Goal: Find specific page/section: Find specific page/section

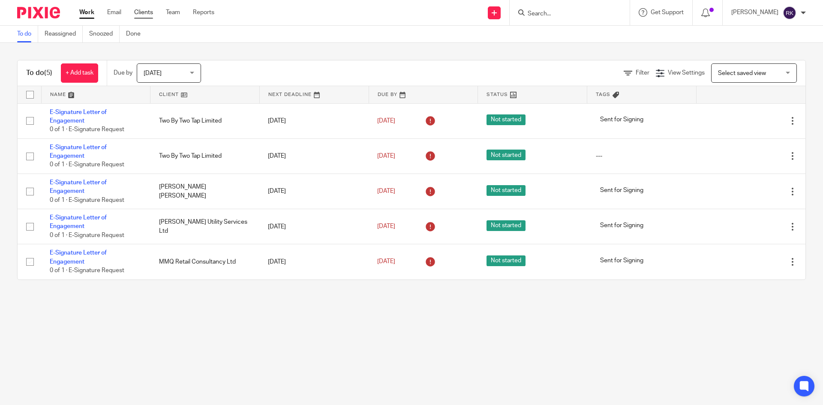
click at [147, 17] on div "Work Email Clients Team Reports Work Email Clients Team Reports Settings" at bounding box center [149, 12] width 156 height 25
click at [147, 14] on link "Clients" at bounding box center [143, 12] width 19 height 9
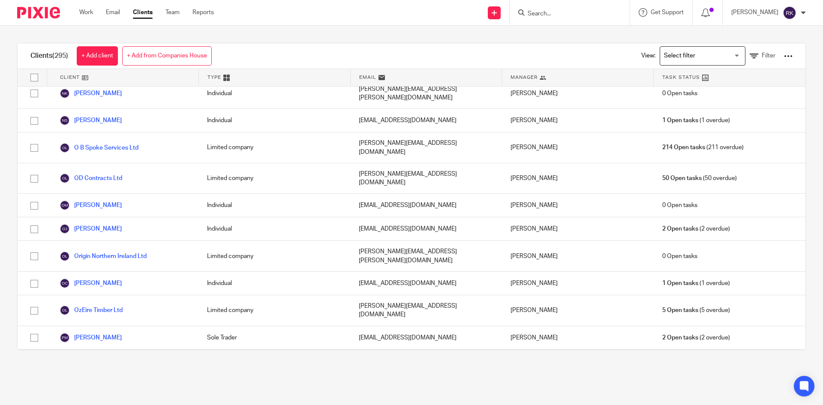
scroll to position [4671, 0]
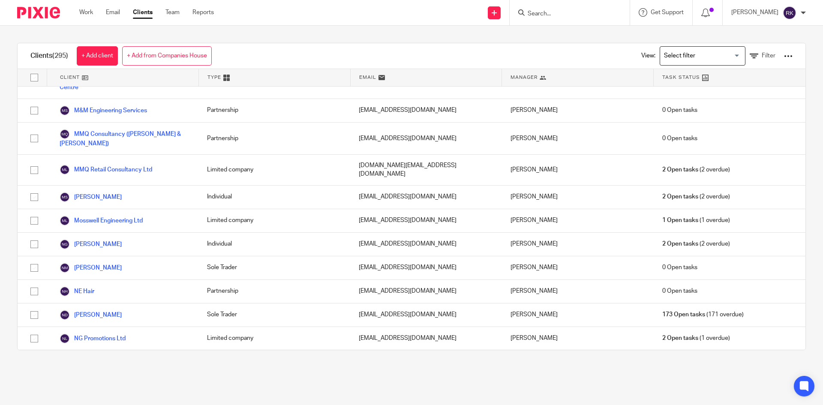
click at [784, 59] on div at bounding box center [788, 56] width 9 height 9
click at [708, 102] on link "Export clients to CSV file" at bounding box center [719, 101] width 119 height 13
click at [710, 14] on icon at bounding box center [705, 13] width 9 height 9
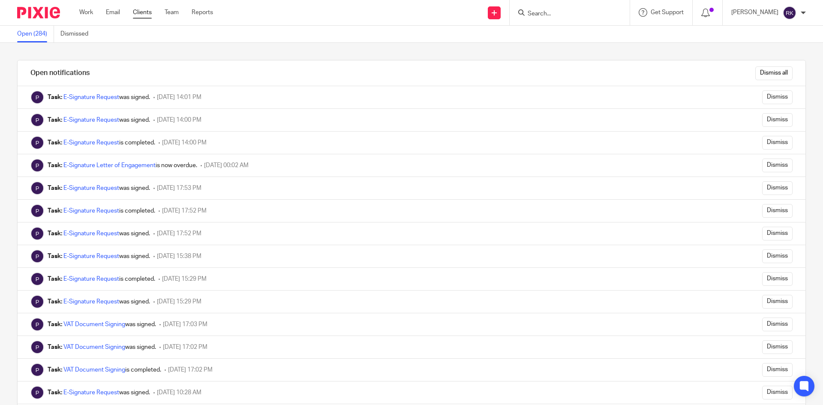
click at [148, 15] on link "Clients" at bounding box center [142, 12] width 19 height 9
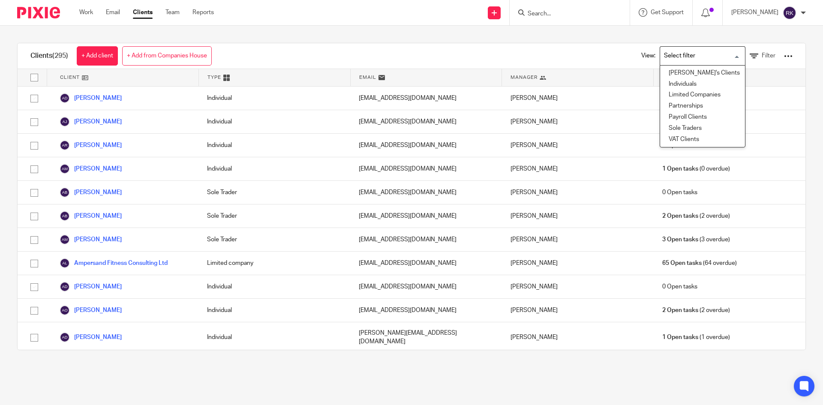
click at [714, 51] on input "Search for option" at bounding box center [700, 55] width 79 height 15
click at [690, 93] on li "Limited Companies" at bounding box center [702, 95] width 85 height 11
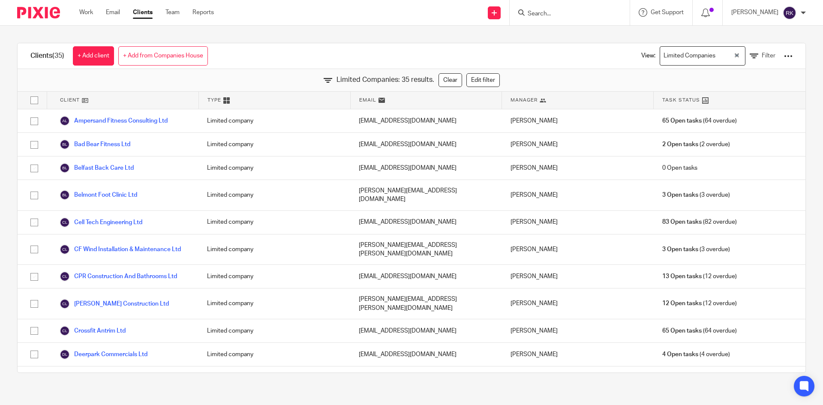
click at [726, 63] on div "Limited Companies Loading..." at bounding box center [703, 55] width 86 height 19
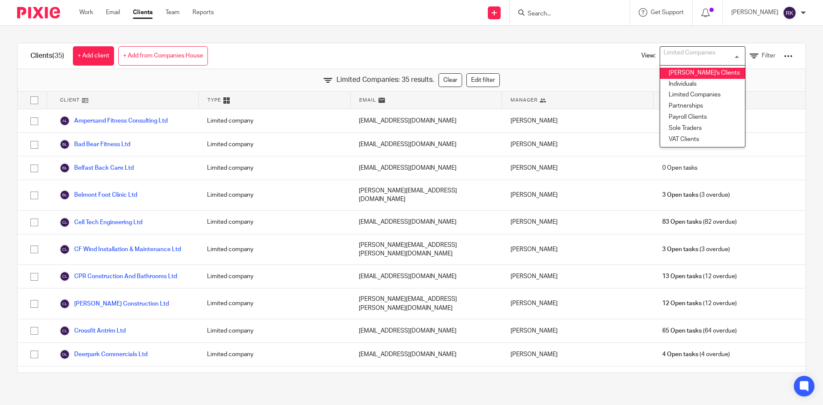
click at [696, 70] on li "Eleanor's Clients" at bounding box center [702, 73] width 85 height 11
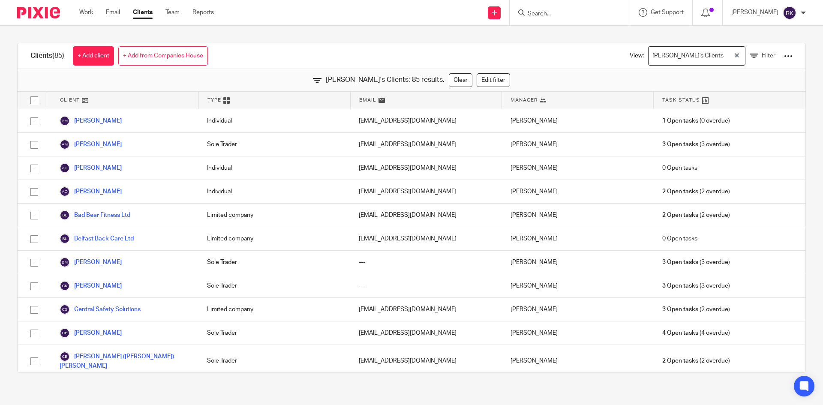
click at [693, 54] on div "Eleanor's Clients" at bounding box center [690, 55] width 85 height 17
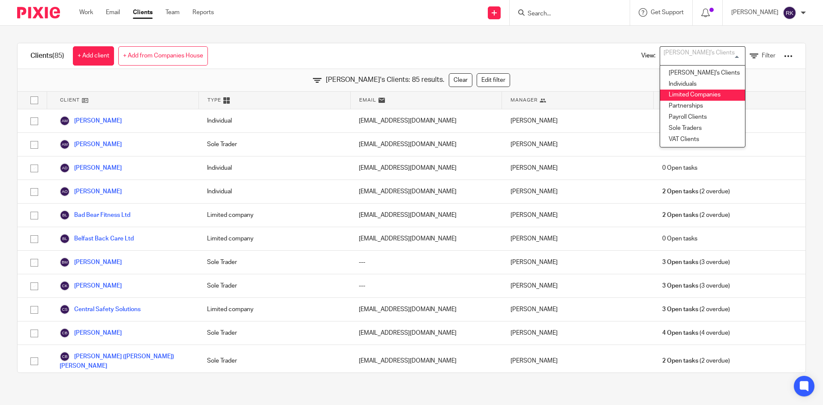
click at [691, 96] on li "Limited Companies" at bounding box center [702, 95] width 85 height 11
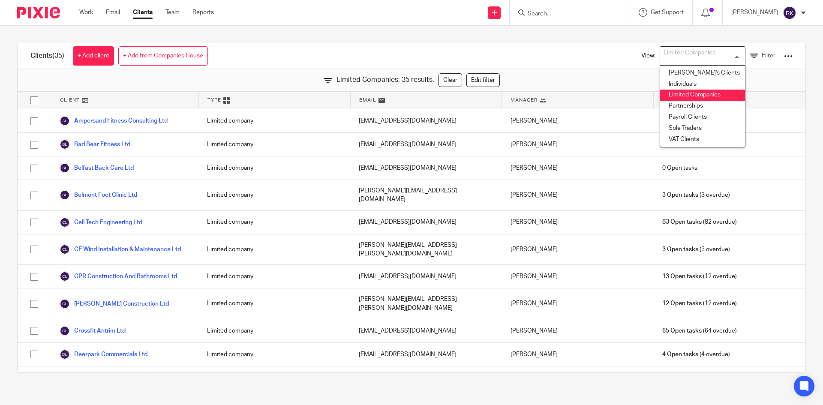
click at [569, 12] on input "Search" at bounding box center [565, 14] width 77 height 8
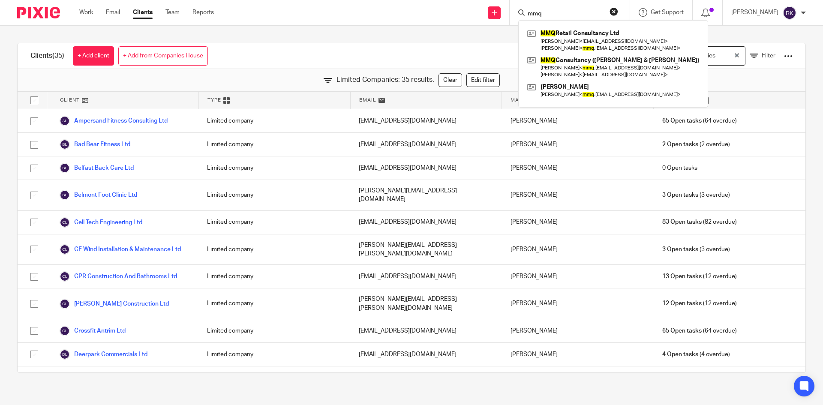
type input "mmq"
click button "submit" at bounding box center [0, 0] width 0 height 0
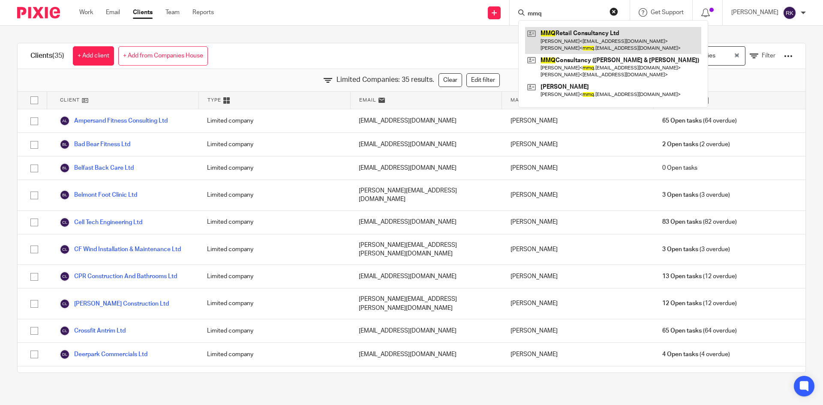
click at [583, 46] on link at bounding box center [613, 40] width 176 height 27
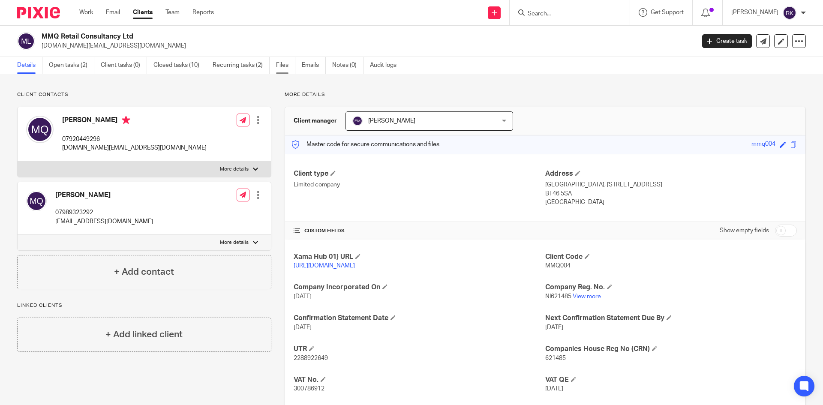
click at [289, 66] on link "Files" at bounding box center [285, 65] width 19 height 17
click at [229, 65] on link "Recurring tasks (2)" at bounding box center [241, 65] width 57 height 17
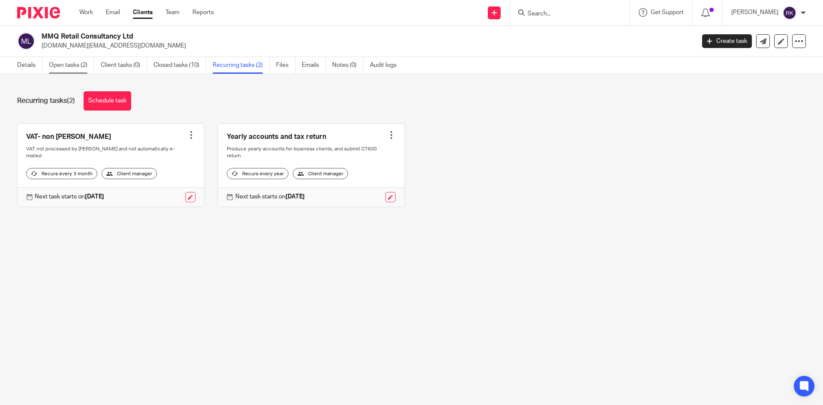
click at [69, 60] on link "Open tasks (2)" at bounding box center [71, 65] width 45 height 17
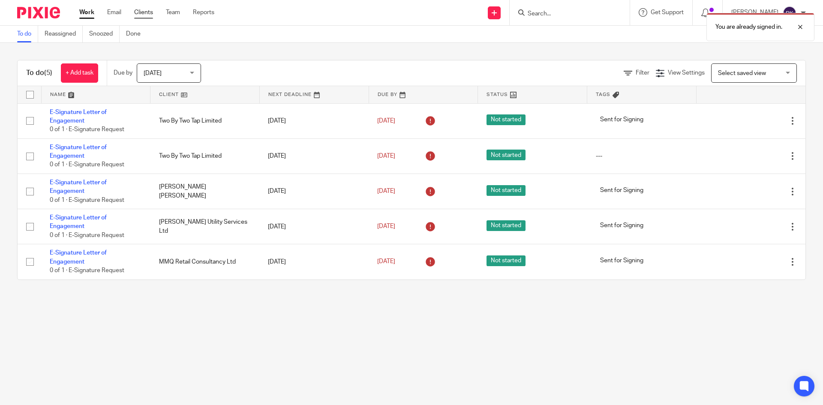
drag, startPoint x: 152, startPoint y: 22, endPoint x: 149, endPoint y: 12, distance: 9.9
click at [152, 22] on div "Work Email Clients Team Reports Work Email Clients Team Reports Settings" at bounding box center [149, 12] width 156 height 25
click at [150, 12] on link "Clients" at bounding box center [143, 12] width 19 height 9
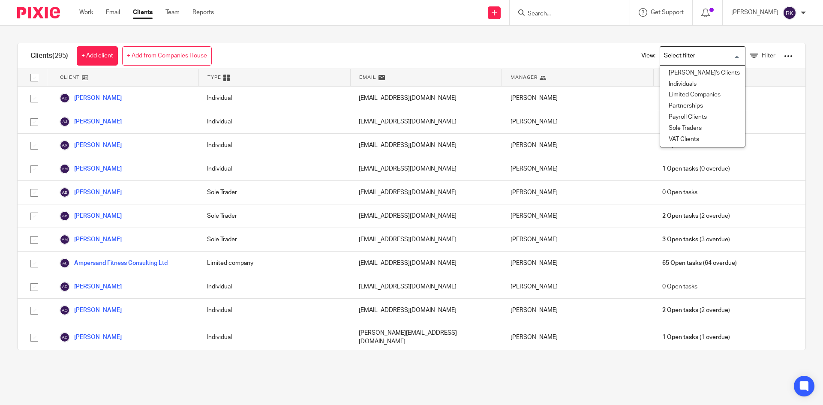
click at [694, 56] on input "Search for option" at bounding box center [700, 55] width 79 height 15
click at [687, 53] on input "Search for option" at bounding box center [700, 55] width 79 height 15
click at [685, 97] on li "Limited Companies" at bounding box center [702, 95] width 85 height 11
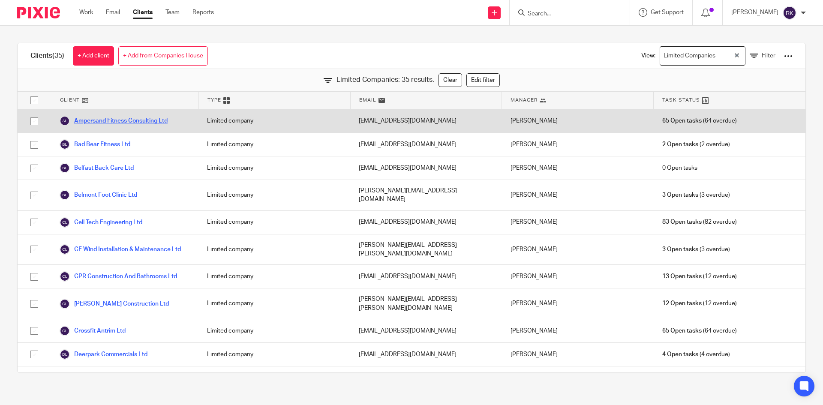
click at [120, 121] on link "Ampersand Fitness Consulting Ltd" at bounding box center [114, 121] width 108 height 10
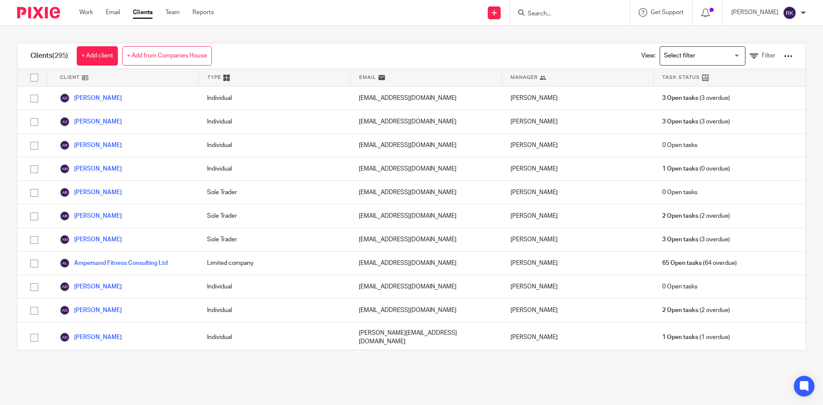
click at [686, 56] on input "Search for option" at bounding box center [700, 55] width 79 height 15
click at [753, 52] on link "Filter" at bounding box center [763, 55] width 26 height 9
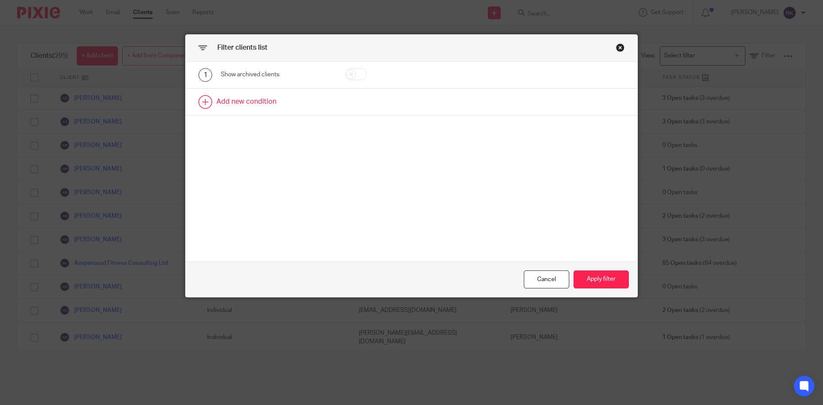
click at [200, 100] on link at bounding box center [412, 102] width 452 height 27
click at [277, 104] on div "Field" at bounding box center [269, 105] width 83 height 18
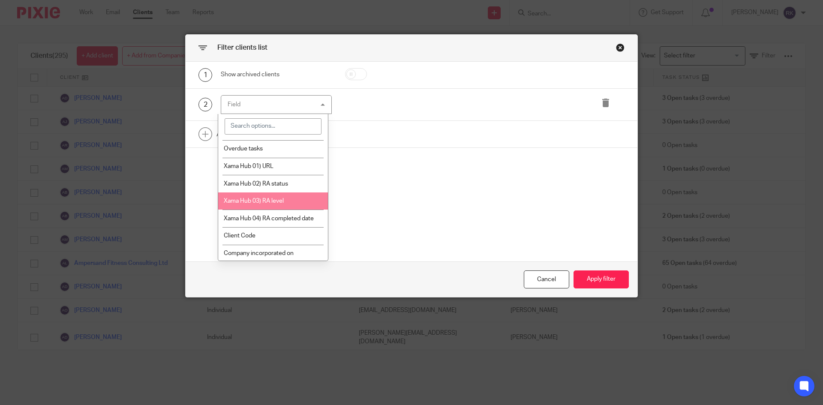
scroll to position [214, 0]
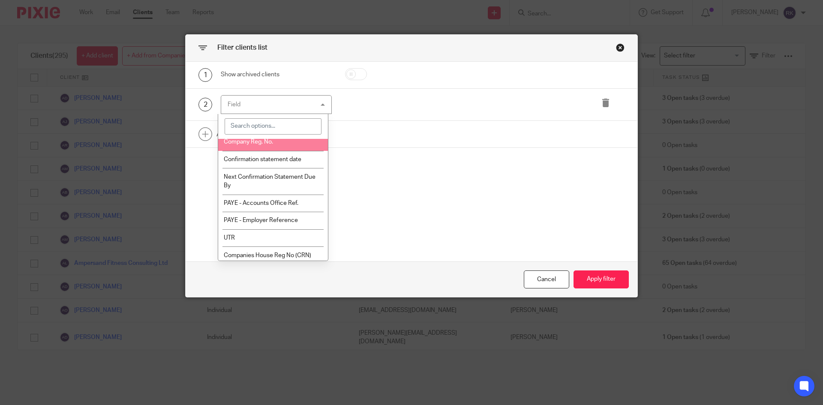
click at [275, 143] on li "Company Reg. No." at bounding box center [273, 142] width 110 height 18
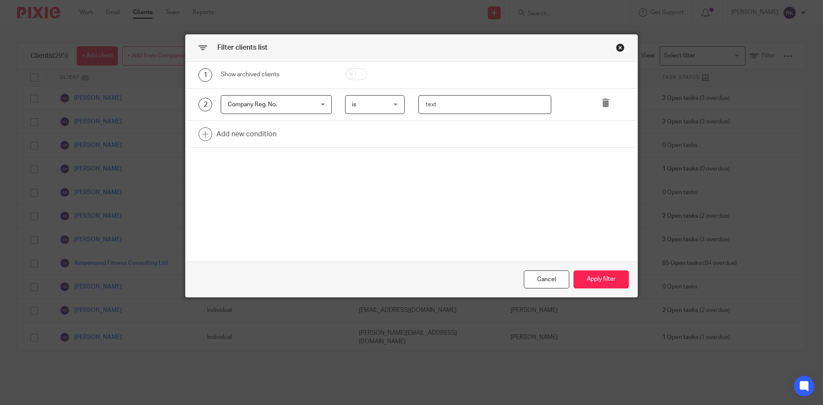
click at [462, 101] on input "text" at bounding box center [484, 104] width 133 height 19
click at [600, 272] on button "Apply filter" at bounding box center [600, 279] width 55 height 18
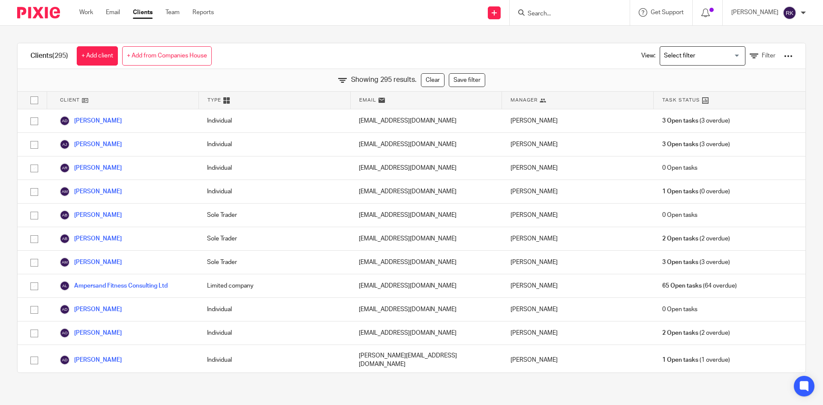
click at [689, 59] on input "Search for option" at bounding box center [700, 55] width 79 height 15
click at [682, 99] on li "Limited Companies" at bounding box center [702, 95] width 85 height 11
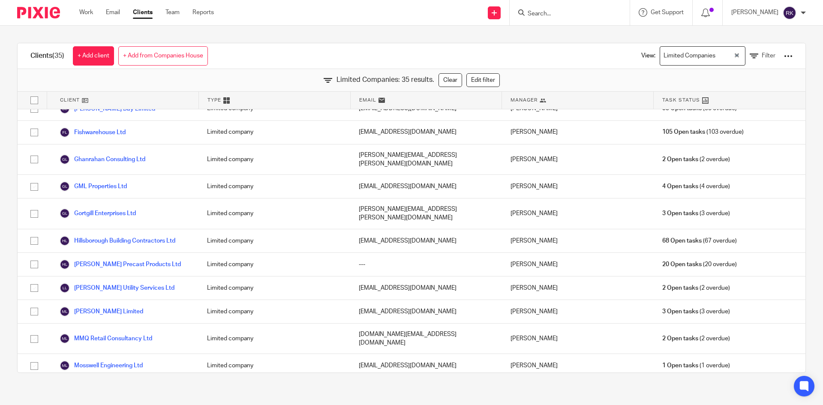
scroll to position [570, 0]
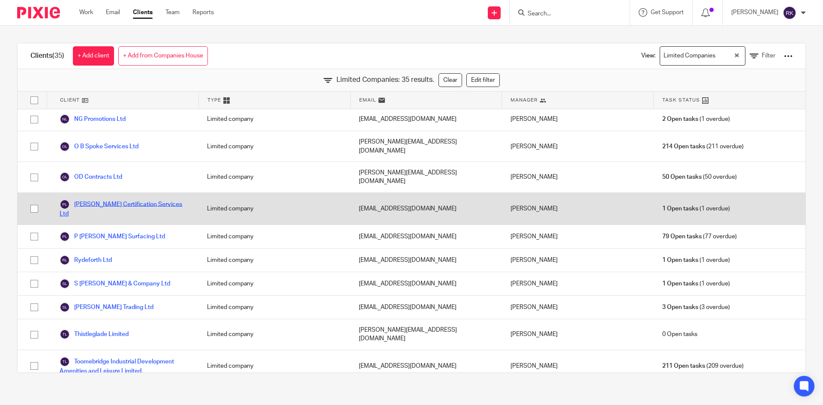
click at [112, 199] on link "[PERSON_NAME] Certification Services Ltd" at bounding box center [125, 208] width 130 height 19
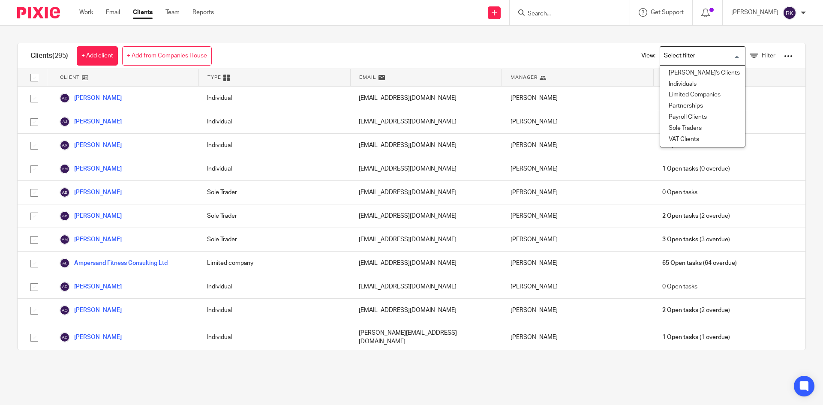
click at [678, 54] on input "Search for option" at bounding box center [700, 55] width 79 height 15
click at [678, 94] on li "Limited Companies" at bounding box center [702, 95] width 85 height 11
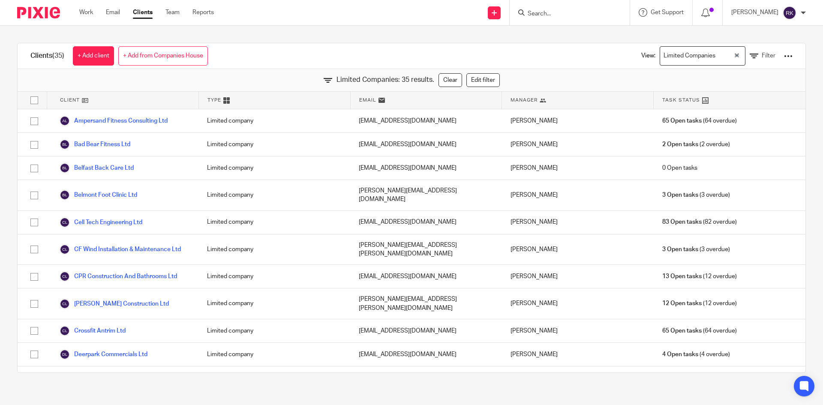
click at [784, 55] on div at bounding box center [788, 56] width 9 height 9
click at [717, 102] on link "Export clients to CSV file" at bounding box center [719, 101] width 119 height 13
click at [720, 54] on div "Limited Companies" at bounding box center [700, 55] width 81 height 17
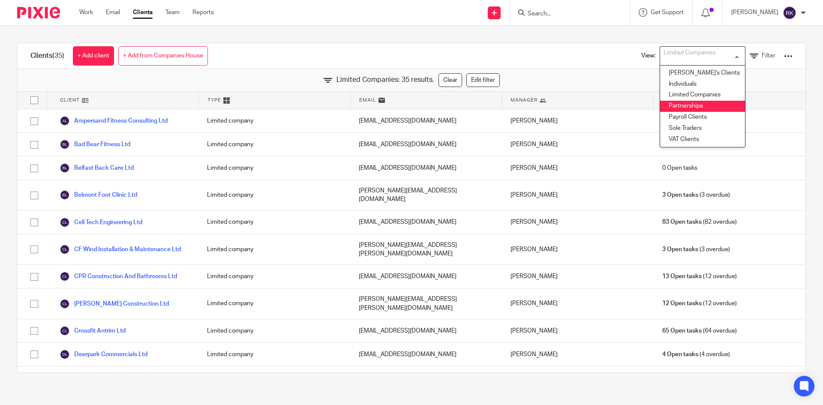
click at [696, 105] on li "Partnerships" at bounding box center [702, 106] width 85 height 11
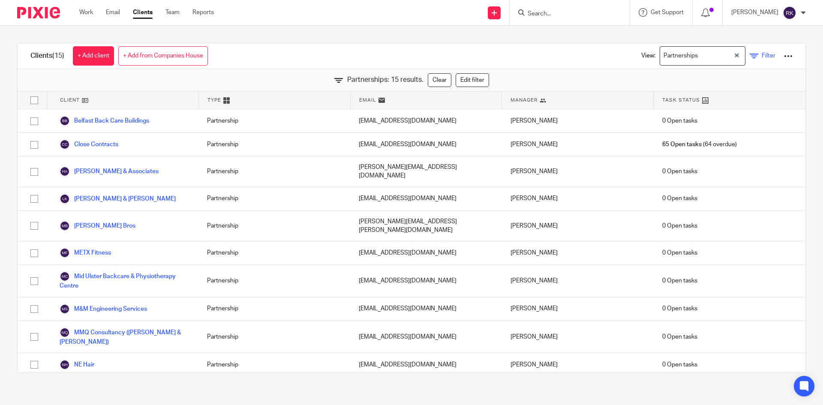
click at [762, 56] on span "Filter" at bounding box center [769, 56] width 14 height 6
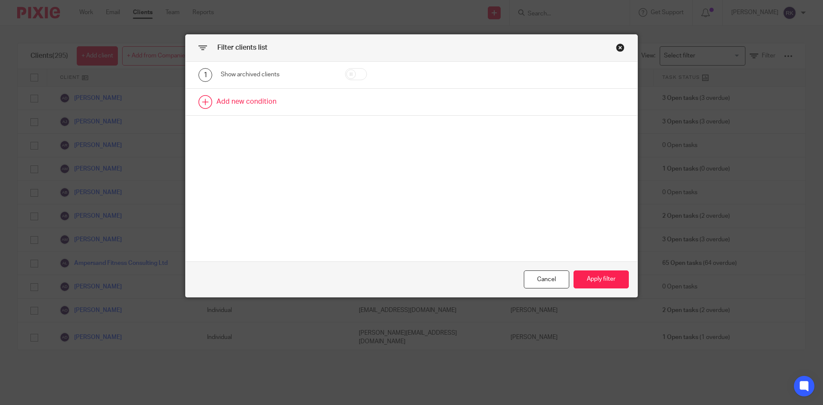
click at [200, 102] on link at bounding box center [412, 102] width 452 height 27
click at [288, 104] on div "Field" at bounding box center [269, 105] width 83 height 18
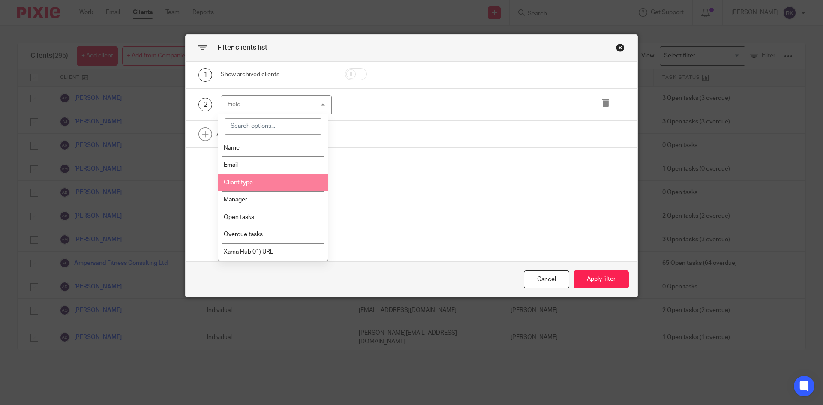
click at [283, 179] on li "Client type" at bounding box center [273, 183] width 110 height 18
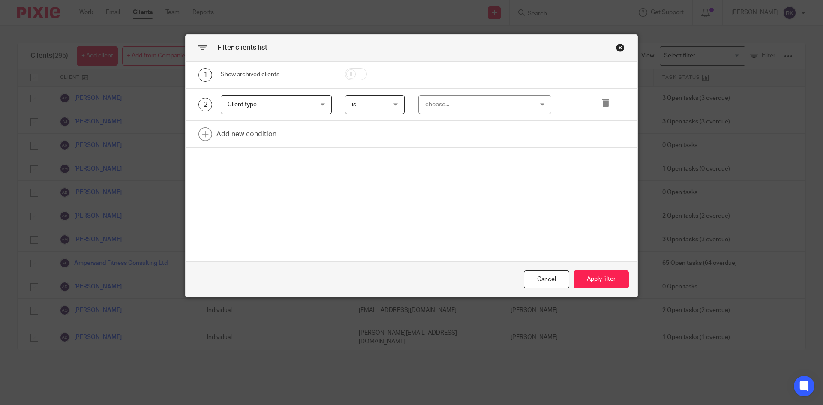
click at [387, 109] on span "is" at bounding box center [373, 105] width 42 height 18
drag, startPoint x: 378, startPoint y: 143, endPoint x: 467, endPoint y: 100, distance: 99.3
click at [378, 142] on li "is not" at bounding box center [371, 141] width 59 height 18
click at [507, 105] on div "choose..." at bounding box center [475, 105] width 101 height 18
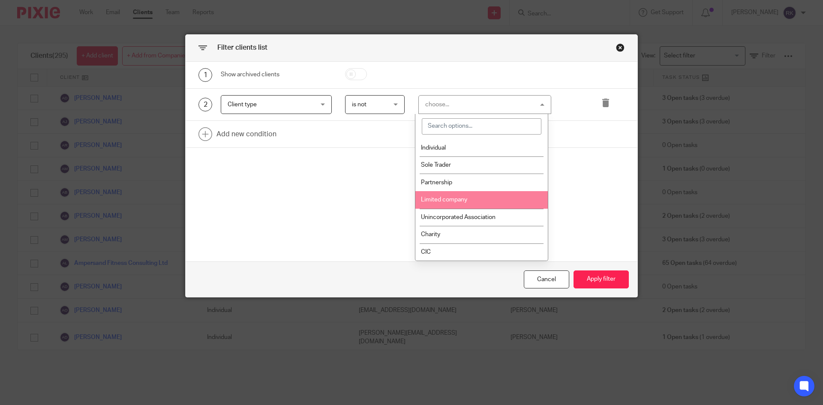
click at [467, 201] on span "Limited company" at bounding box center [444, 200] width 46 height 6
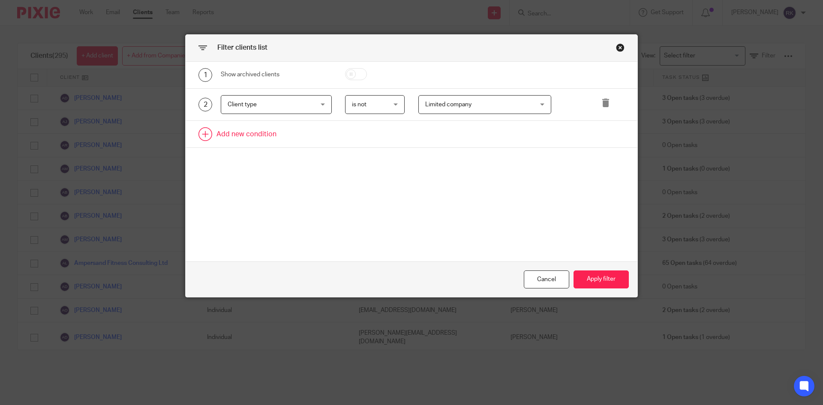
click at [202, 135] on link at bounding box center [412, 134] width 452 height 27
click at [263, 140] on div "Field" at bounding box center [269, 137] width 83 height 18
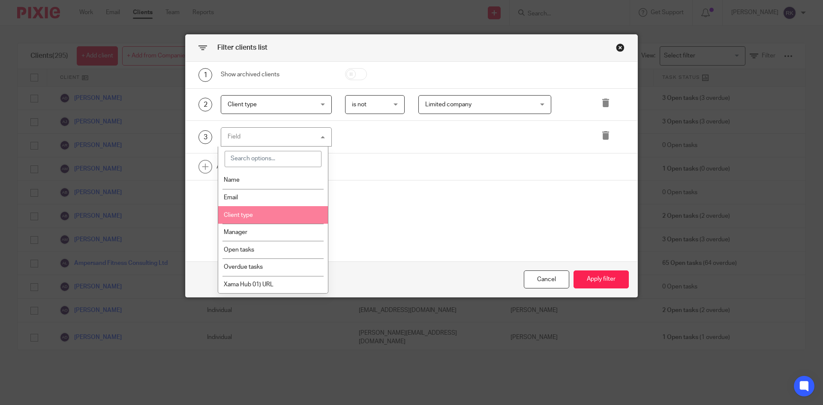
click at [256, 217] on li "Client type" at bounding box center [273, 215] width 110 height 18
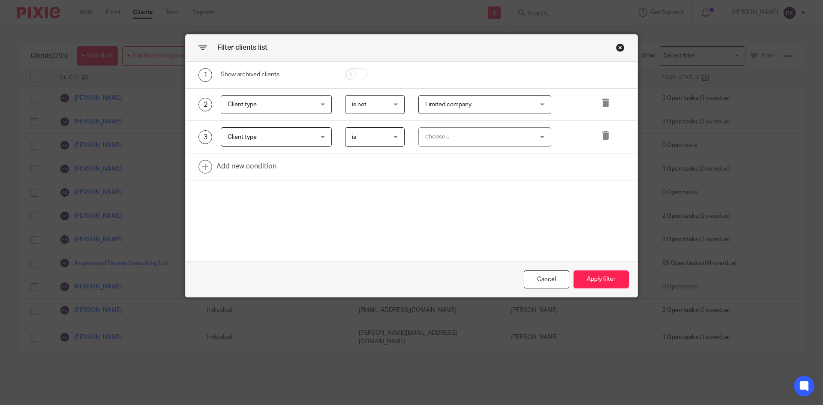
click at [387, 138] on span "is" at bounding box center [373, 137] width 42 height 18
drag, startPoint x: 390, startPoint y: 171, endPoint x: 416, endPoint y: 147, distance: 35.8
click at [391, 171] on li "is not" at bounding box center [371, 173] width 59 height 18
click at [534, 141] on div "choose..." at bounding box center [484, 136] width 133 height 19
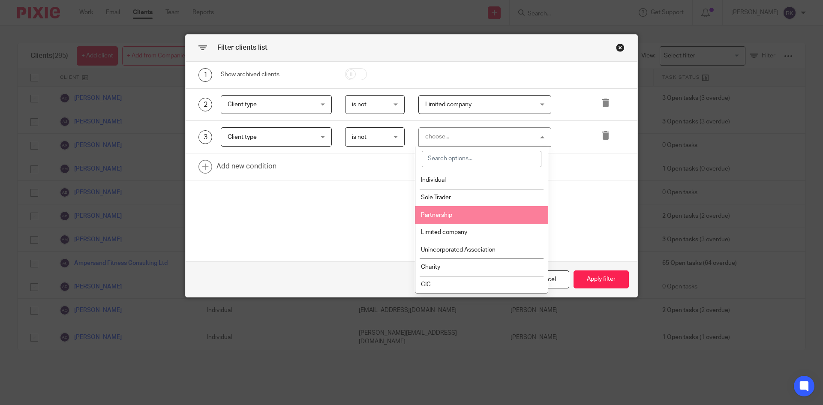
click at [473, 210] on li "Partnership" at bounding box center [481, 215] width 132 height 18
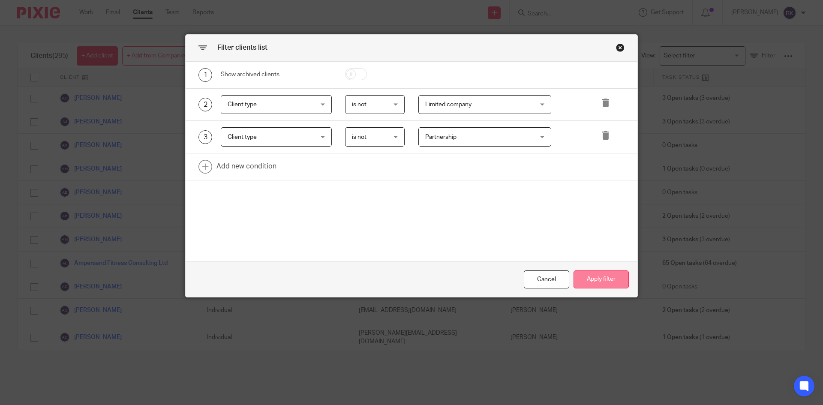
click at [601, 280] on button "Apply filter" at bounding box center [600, 279] width 55 height 18
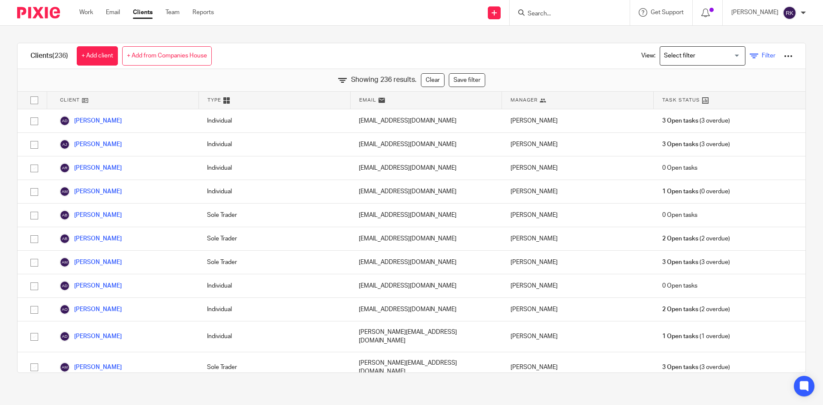
click at [762, 54] on span "Filter" at bounding box center [769, 56] width 14 height 6
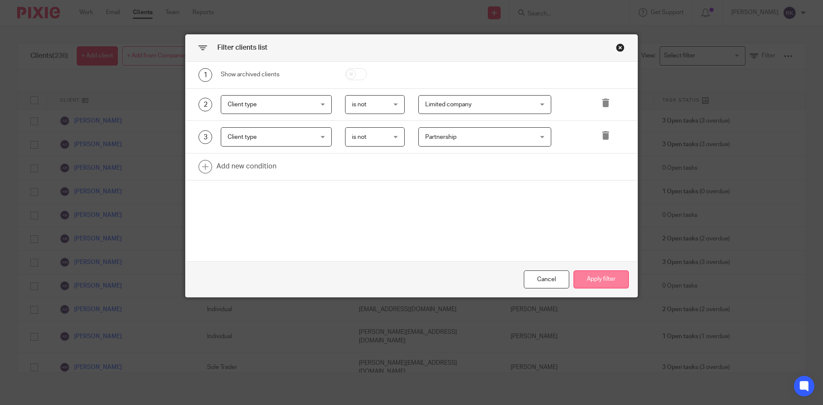
click at [600, 279] on button "Apply filter" at bounding box center [600, 279] width 55 height 18
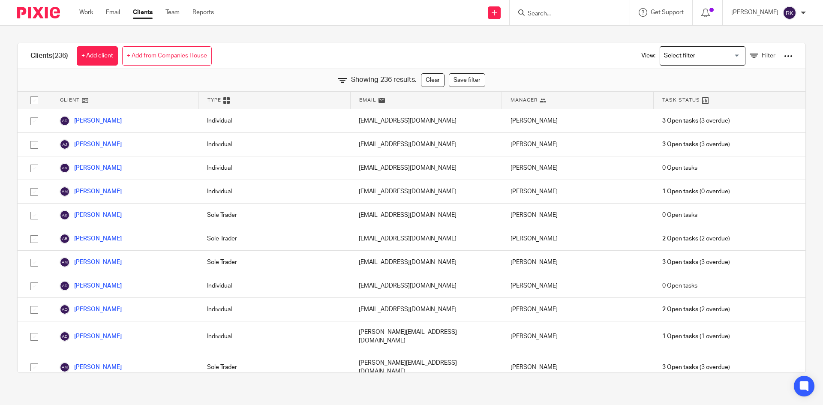
click at [770, 56] on div "View: Loading... Filter" at bounding box center [710, 55] width 164 height 25
click at [784, 56] on div at bounding box center [788, 56] width 9 height 9
click at [801, 212] on div "Clients (236) + Add client + Add from Companies House View: Loading... Filter S…" at bounding box center [411, 208] width 823 height 364
click at [780, 57] on div "View: Loading... Filter" at bounding box center [710, 55] width 190 height 25
click at [784, 57] on div at bounding box center [788, 56] width 9 height 9
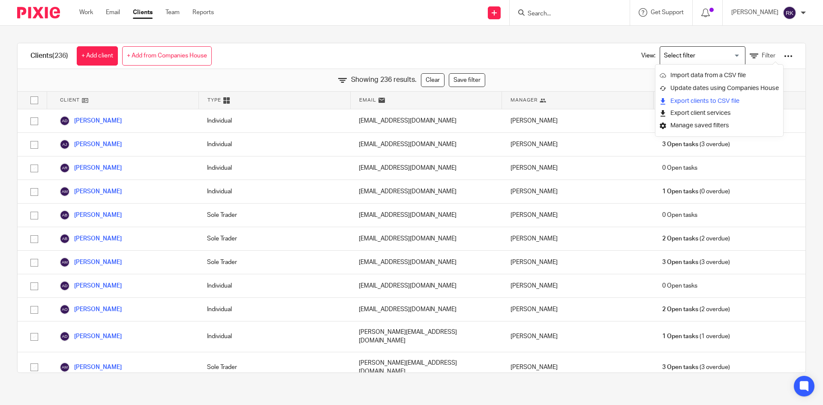
click at [714, 99] on link "Export clients to CSV file" at bounding box center [719, 101] width 119 height 13
click at [693, 58] on input "Search for option" at bounding box center [700, 55] width 79 height 15
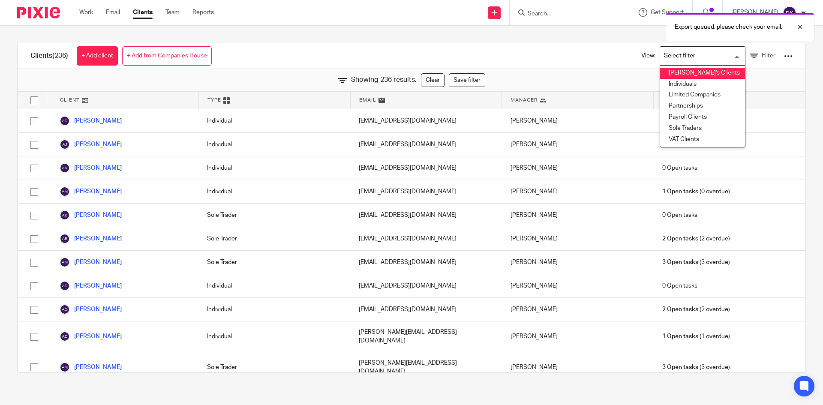
click at [687, 57] on input "Search for option" at bounding box center [700, 55] width 79 height 15
click at [784, 58] on div at bounding box center [788, 56] width 9 height 9
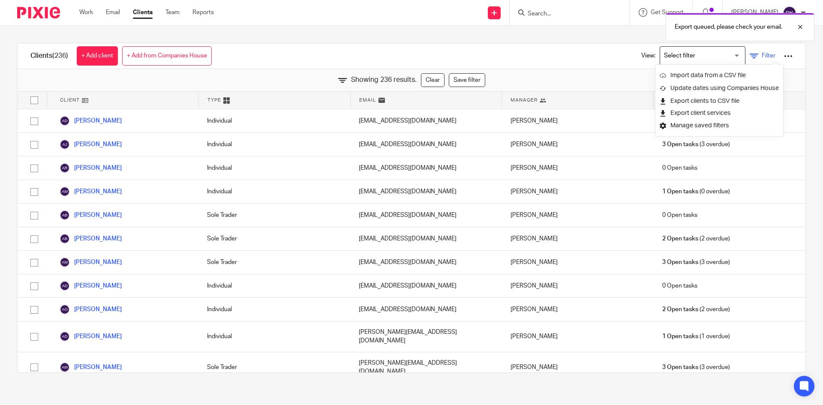
click at [750, 55] on icon at bounding box center [754, 56] width 9 height 9
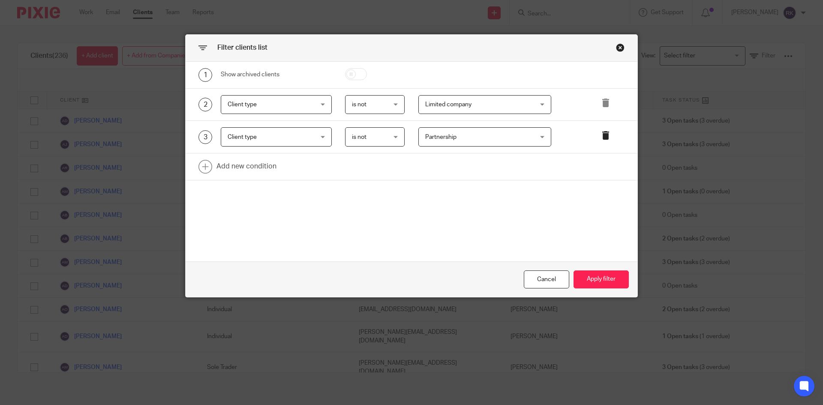
click at [604, 101] on icon at bounding box center [605, 103] width 9 height 9
click at [603, 108] on link at bounding box center [605, 105] width 9 height 12
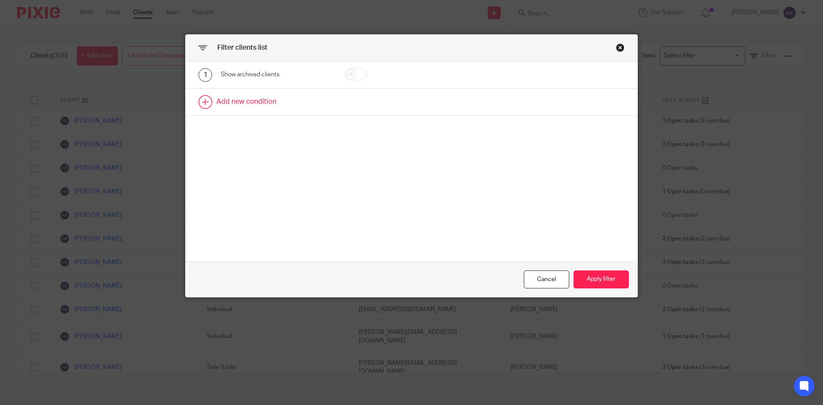
click at [206, 104] on link at bounding box center [412, 102] width 452 height 27
click at [533, 273] on div "Cancel" at bounding box center [546, 279] width 45 height 18
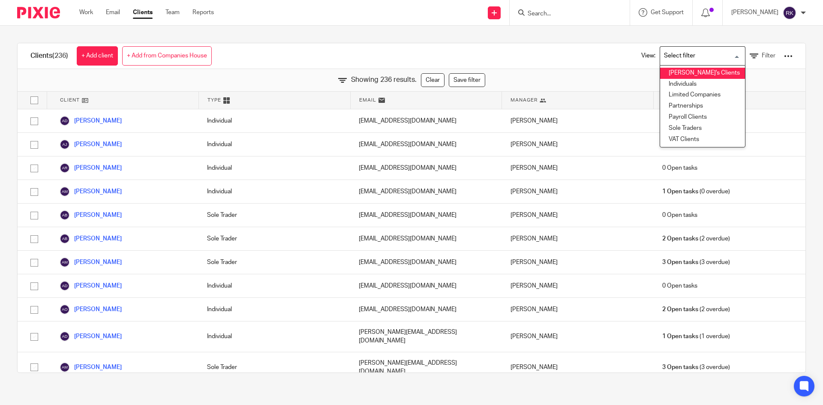
click at [716, 55] on input "Search for option" at bounding box center [700, 55] width 79 height 15
click at [711, 103] on li "Partnerships" at bounding box center [702, 106] width 85 height 11
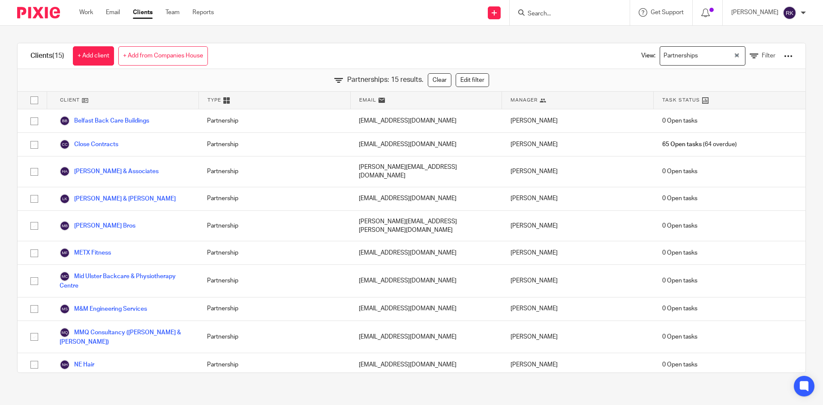
click at [784, 57] on div at bounding box center [788, 56] width 9 height 9
click at [721, 101] on link "Export clients to CSV file" at bounding box center [719, 101] width 119 height 13
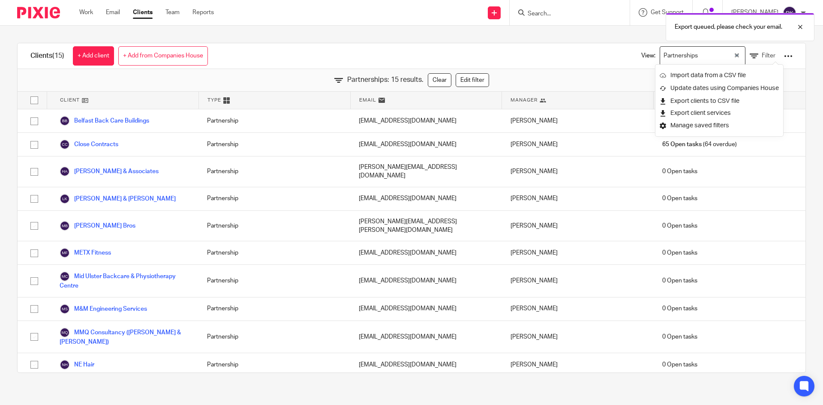
click at [595, 63] on div "Clients (15) + Add client + Add from Companies House View: Partnerships Loading…" at bounding box center [412, 56] width 788 height 26
click at [762, 57] on span "Filter" at bounding box center [769, 56] width 14 height 6
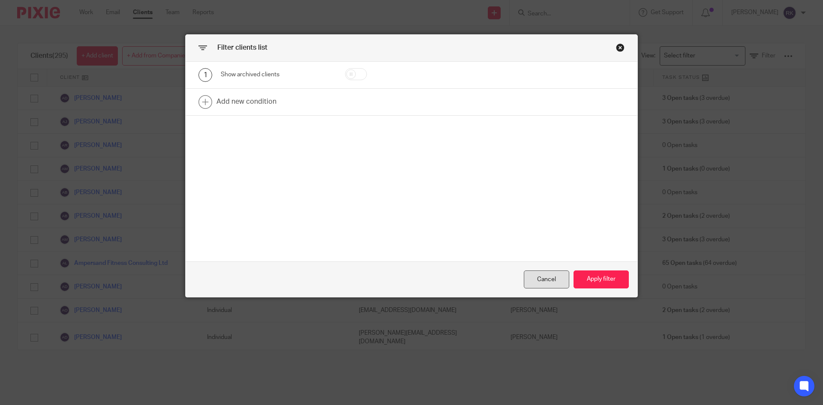
click at [549, 278] on div "Cancel" at bounding box center [546, 279] width 45 height 18
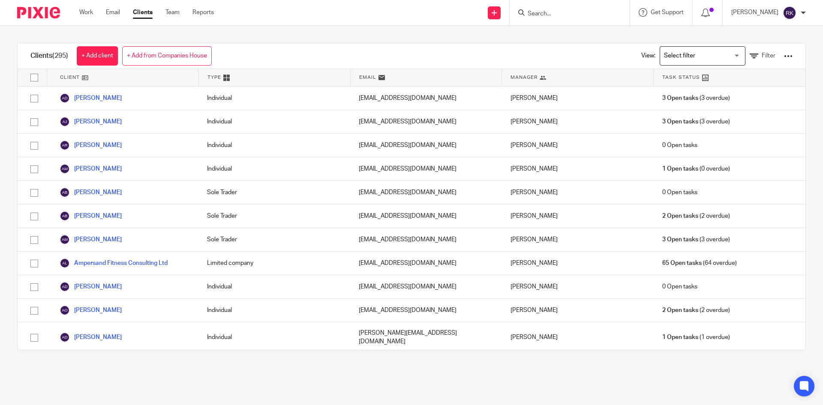
click at [711, 50] on input "Search for option" at bounding box center [700, 55] width 79 height 15
click at [680, 116] on li "Payroll Clients" at bounding box center [702, 117] width 85 height 11
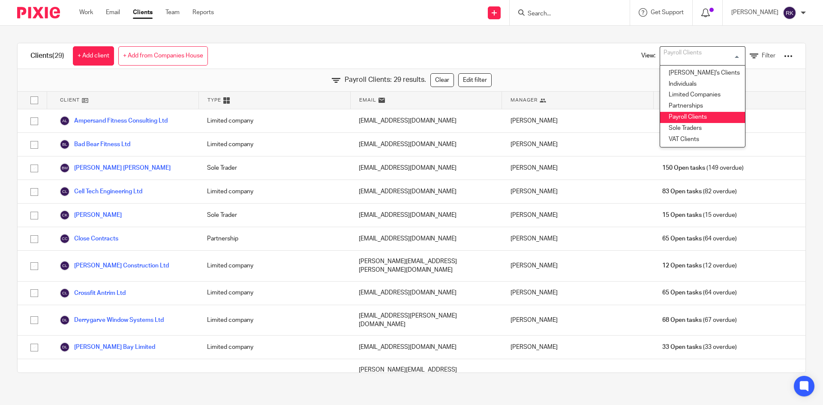
click at [710, 13] on icon at bounding box center [705, 13] width 9 height 9
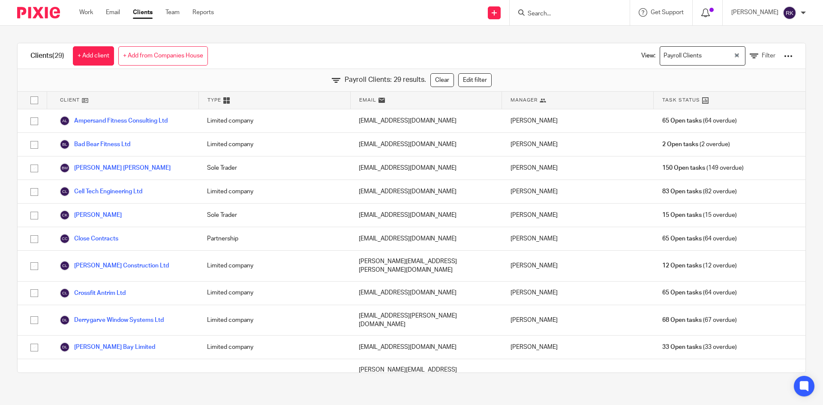
click at [710, 12] on icon at bounding box center [705, 13] width 9 height 9
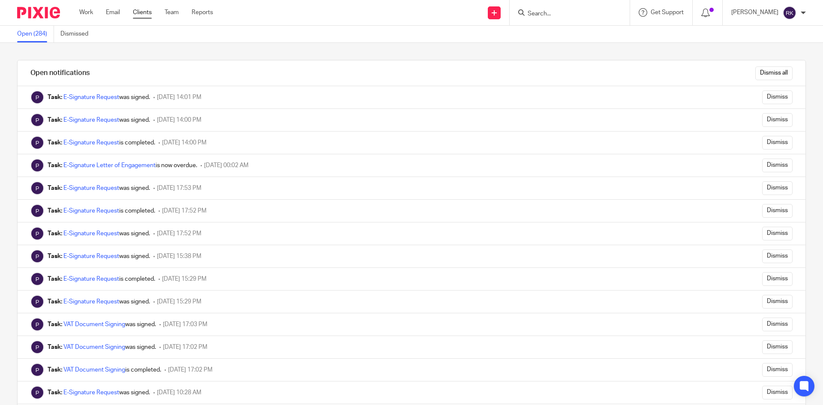
click at [140, 8] on div "Work Email Clients Team Reports Work Email Clients Team Reports Settings" at bounding box center [148, 12] width 155 height 25
click at [150, 13] on link "Clients" at bounding box center [142, 12] width 19 height 9
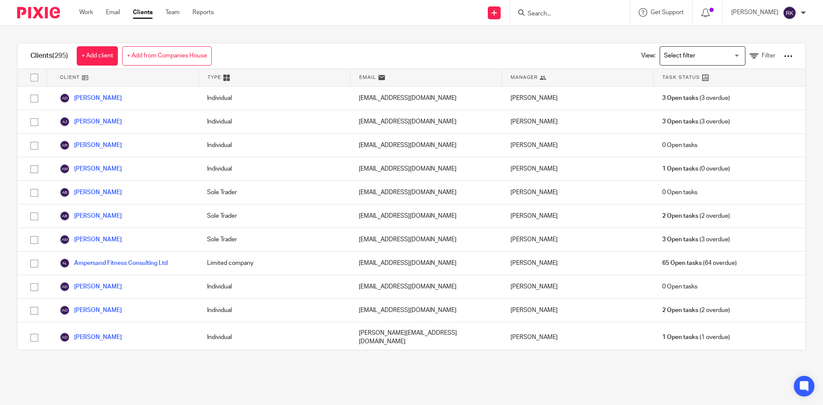
click at [728, 57] on div "Search for option" at bounding box center [700, 55] width 81 height 17
drag, startPoint x: 688, startPoint y: 88, endPoint x: 688, endPoint y: 95, distance: 6.9
click at [688, 95] on ul "[PERSON_NAME]'s Clients Individuals Limited Companies Partnerships Payroll Clie…" at bounding box center [703, 106] width 86 height 83
click at [688, 95] on li "Limited Companies" at bounding box center [702, 95] width 85 height 11
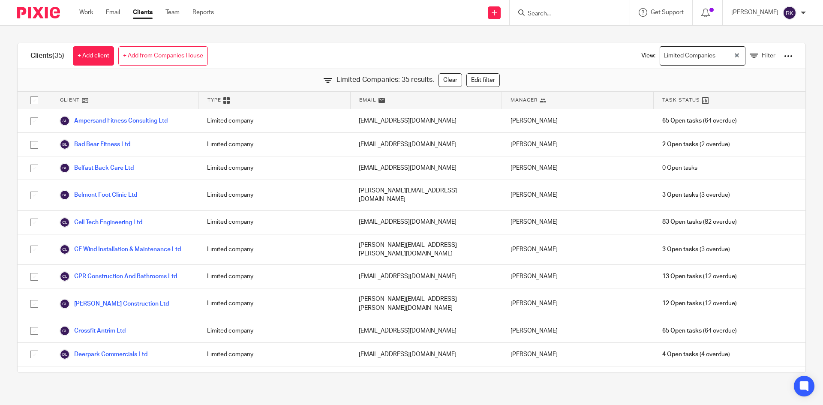
click at [782, 56] on div "View: Limited Companies Loading... Filter" at bounding box center [710, 55] width 190 height 25
click at [784, 56] on div at bounding box center [788, 56] width 9 height 9
